Goal: Information Seeking & Learning: Obtain resource

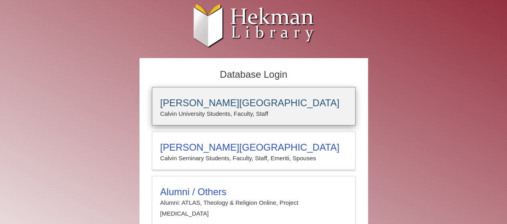
type input "**********"
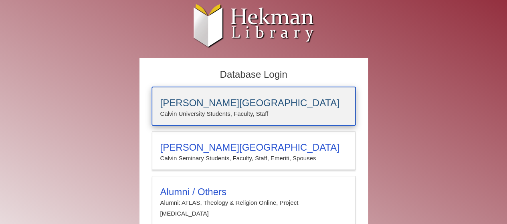
click at [203, 102] on h3 "Calvin University" at bounding box center [253, 102] width 187 height 11
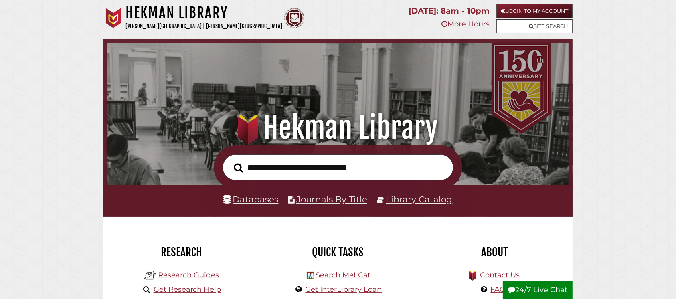
scroll to position [152, 456]
click at [524, 10] on link "Login to My Account" at bounding box center [534, 11] width 76 height 14
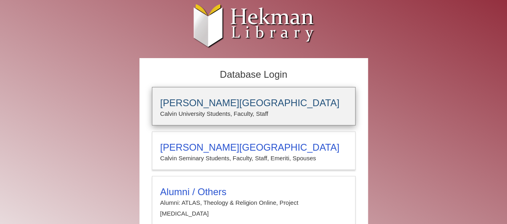
type input "**********"
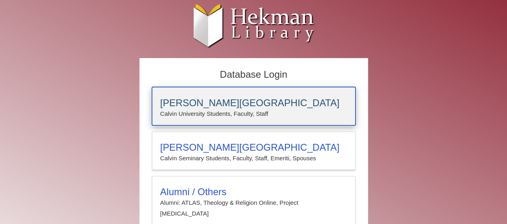
click at [184, 105] on h3 "Calvin University" at bounding box center [253, 102] width 187 height 11
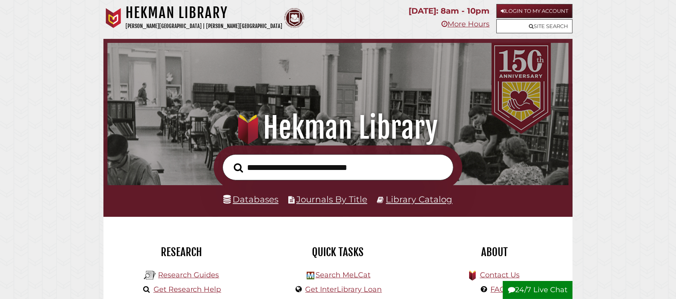
scroll to position [152, 456]
click at [524, 8] on link "Login to My Account" at bounding box center [534, 11] width 76 height 14
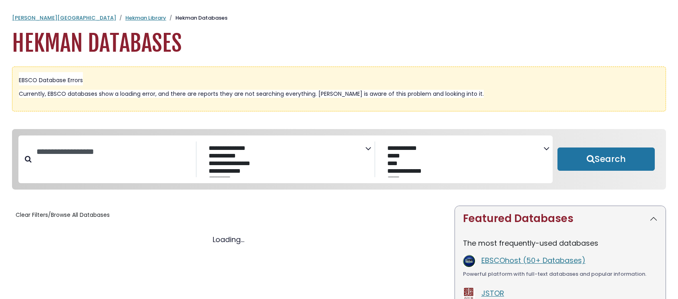
select select "Database Subject Filter"
select select "Database Vendors Filter"
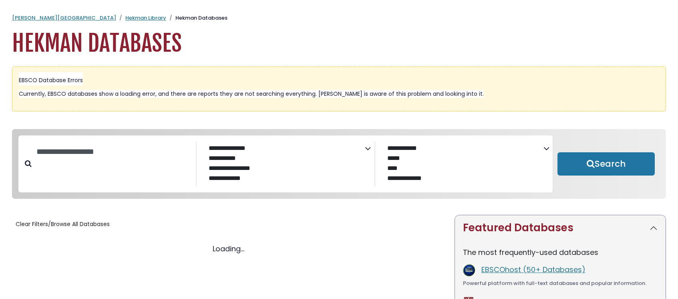
select select "Database Subject Filter"
select select "Database Vendors Filter"
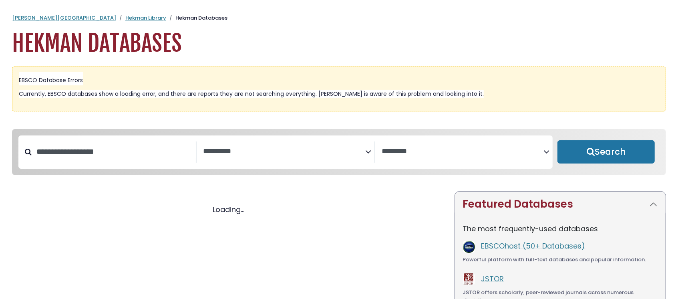
select select "Database Subject Filter"
select select "Database Vendors Filter"
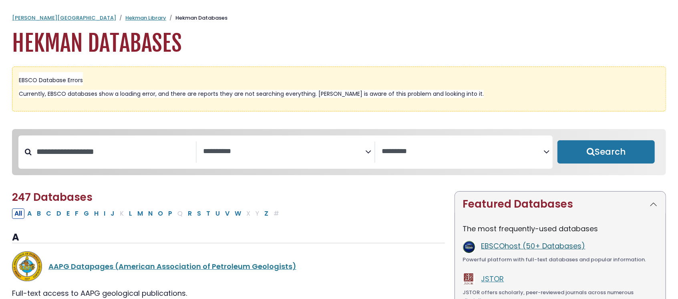
click at [505, 248] on link "EBSCOhost (50+ Databases)" at bounding box center [534, 246] width 104 height 10
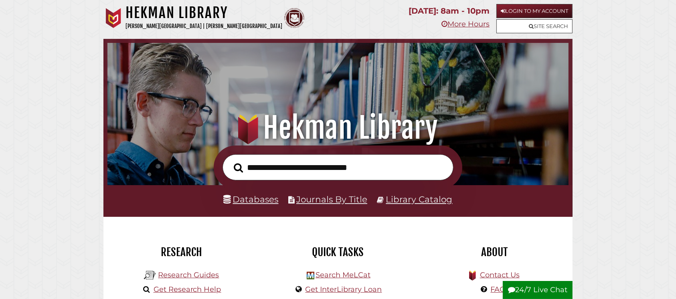
scroll to position [152, 456]
click at [517, 12] on link "Login to My Account" at bounding box center [534, 11] width 76 height 14
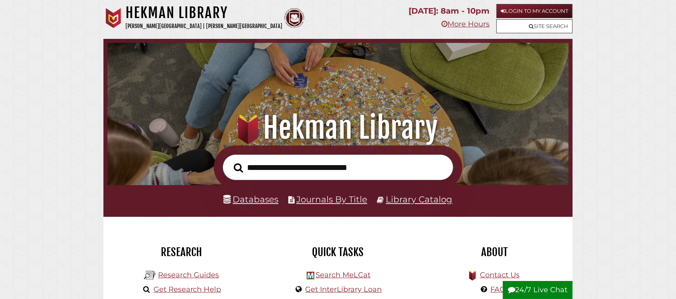
scroll to position [152, 456]
click at [514, 6] on link "Login to My Account" at bounding box center [534, 11] width 76 height 14
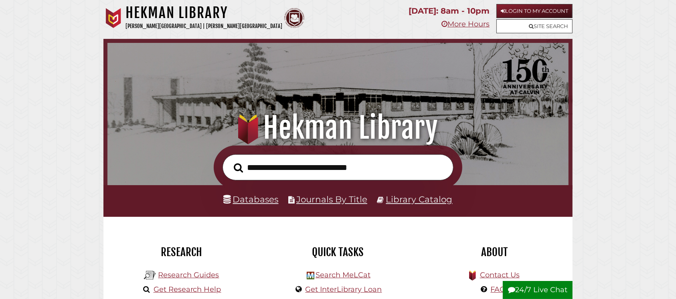
scroll to position [152, 456]
click at [501, 9] on icon at bounding box center [503, 10] width 4 height 5
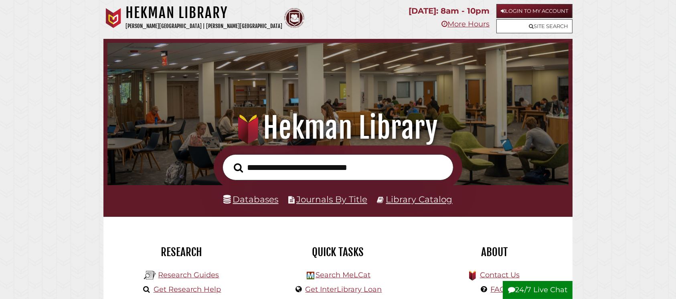
scroll to position [152, 456]
click at [513, 10] on link "Login to My Account" at bounding box center [534, 11] width 76 height 14
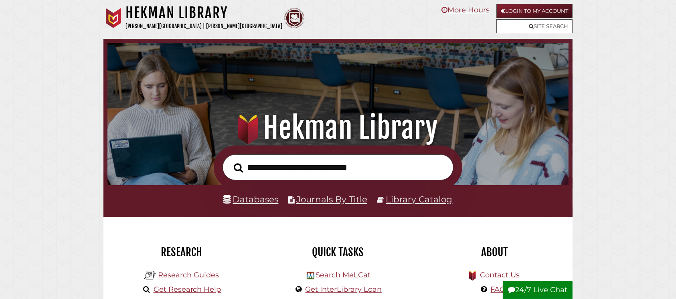
scroll to position [152, 456]
click at [530, 9] on link "Login to My Account" at bounding box center [534, 11] width 76 height 14
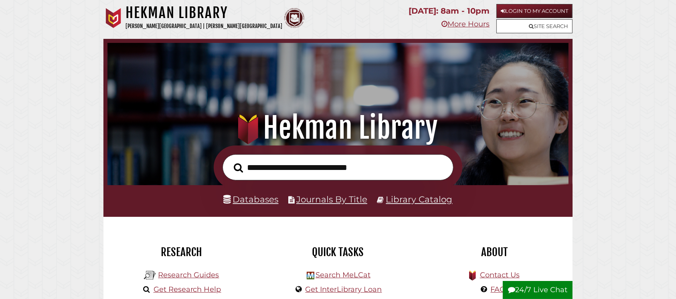
scroll to position [152, 456]
click at [514, 10] on link "Login to My Account" at bounding box center [534, 11] width 76 height 14
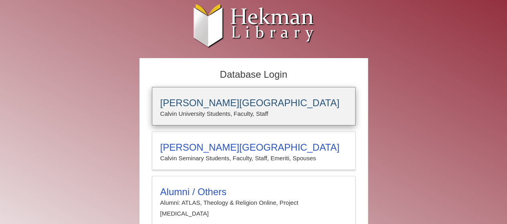
type input "**********"
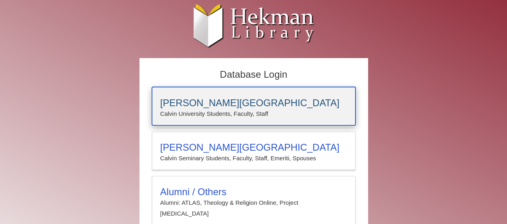
click at [173, 103] on h3 "[PERSON_NAME][GEOGRAPHIC_DATA]" at bounding box center [253, 102] width 187 height 11
